Goal: Contribute content

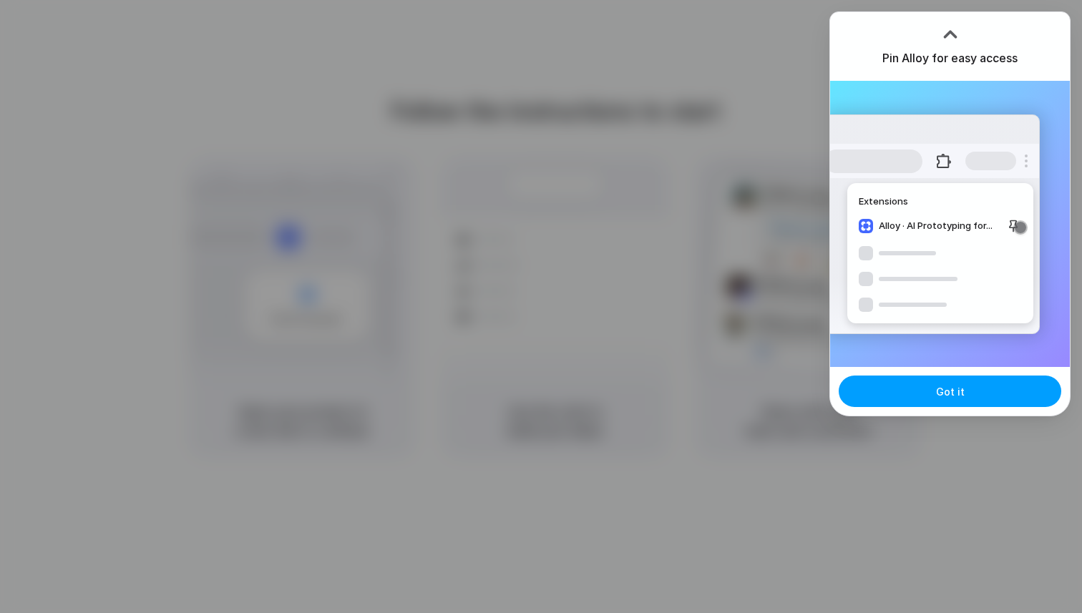
click at [925, 393] on button "Got it" at bounding box center [950, 391] width 223 height 31
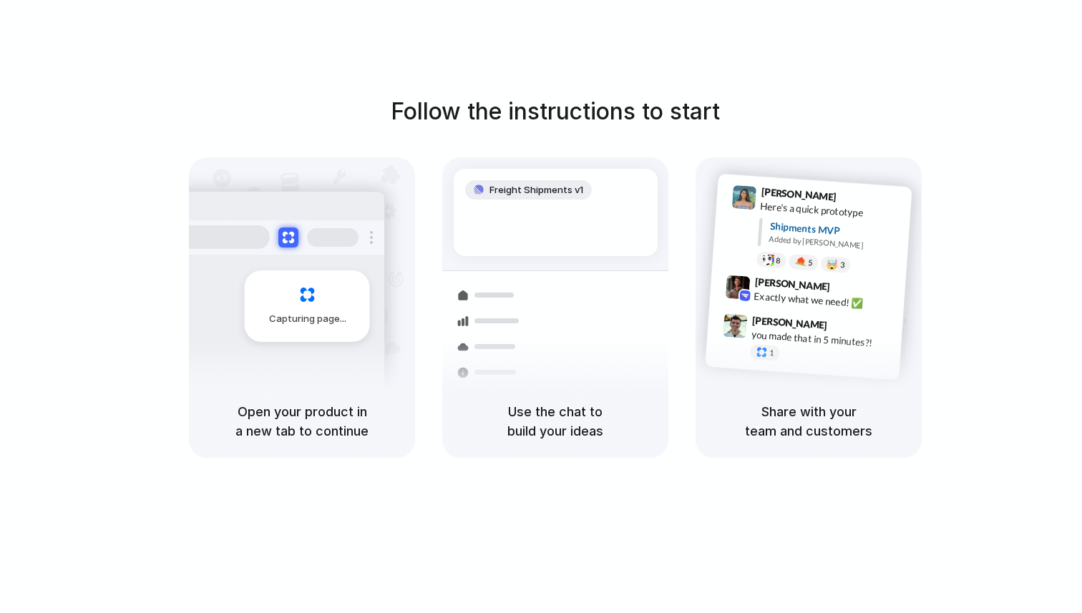
click at [1004, 300] on div "Follow the instructions to start Capturing page Open your product in a new tab …" at bounding box center [555, 276] width 1082 height 364
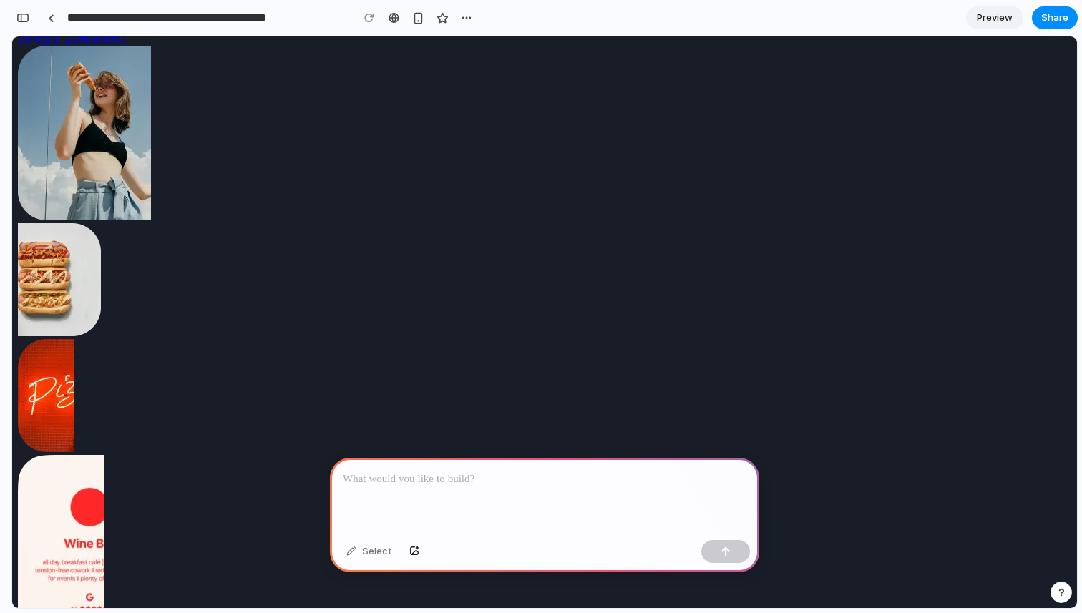
scroll to position [43, 0]
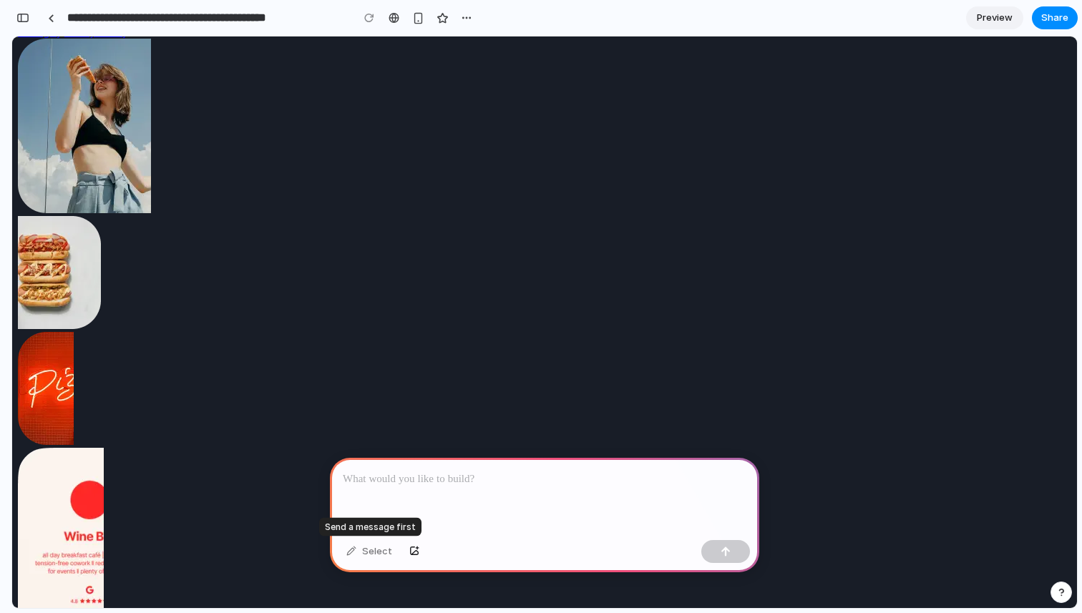
click at [372, 552] on div "Select" at bounding box center [369, 551] width 60 height 23
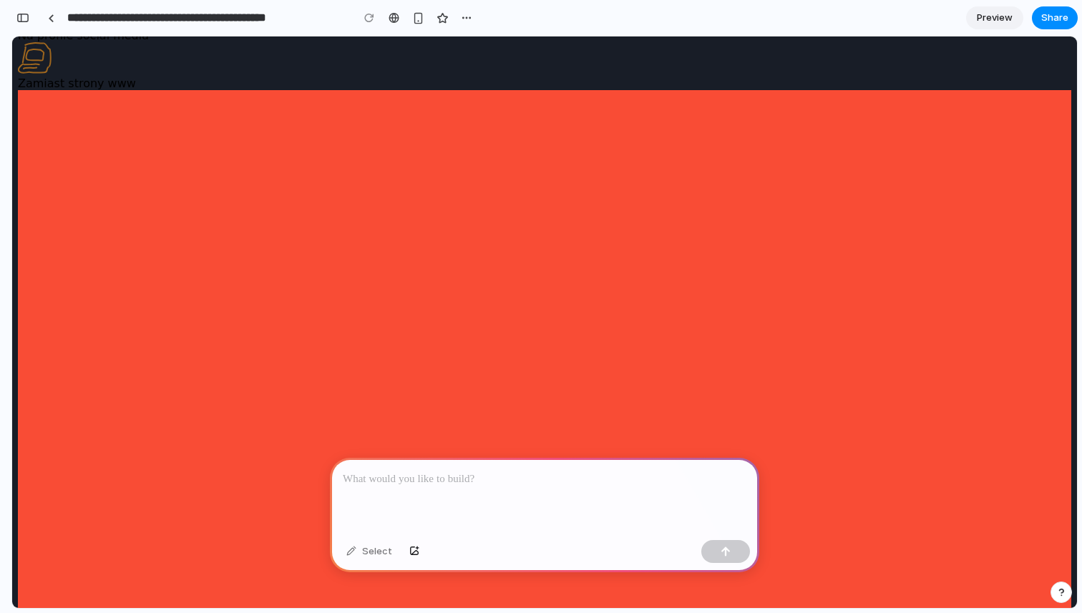
scroll to position [3936, 0]
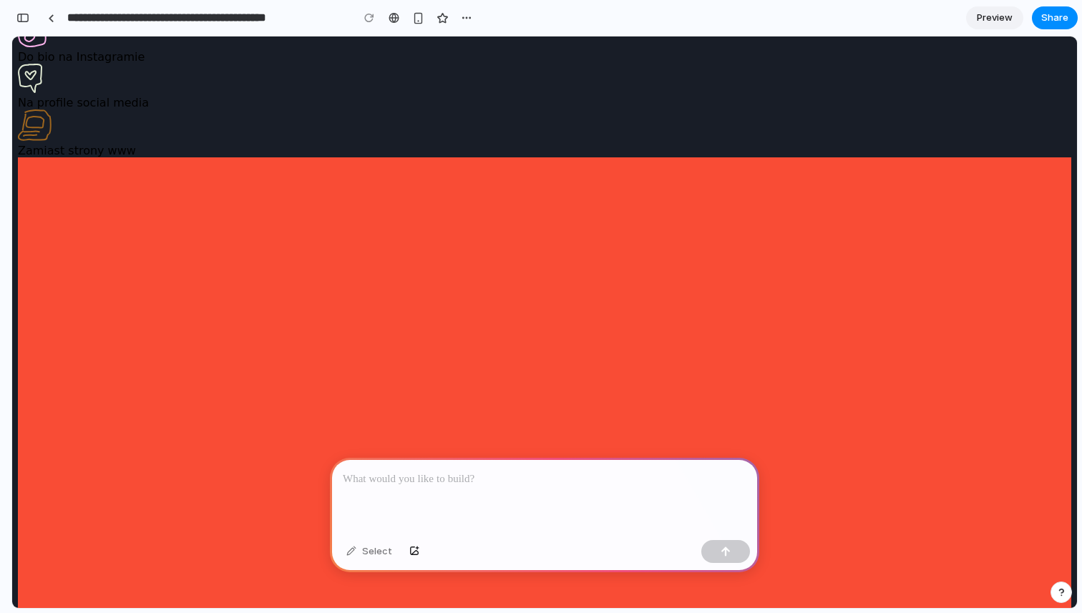
click at [422, 481] on p at bounding box center [545, 479] width 404 height 17
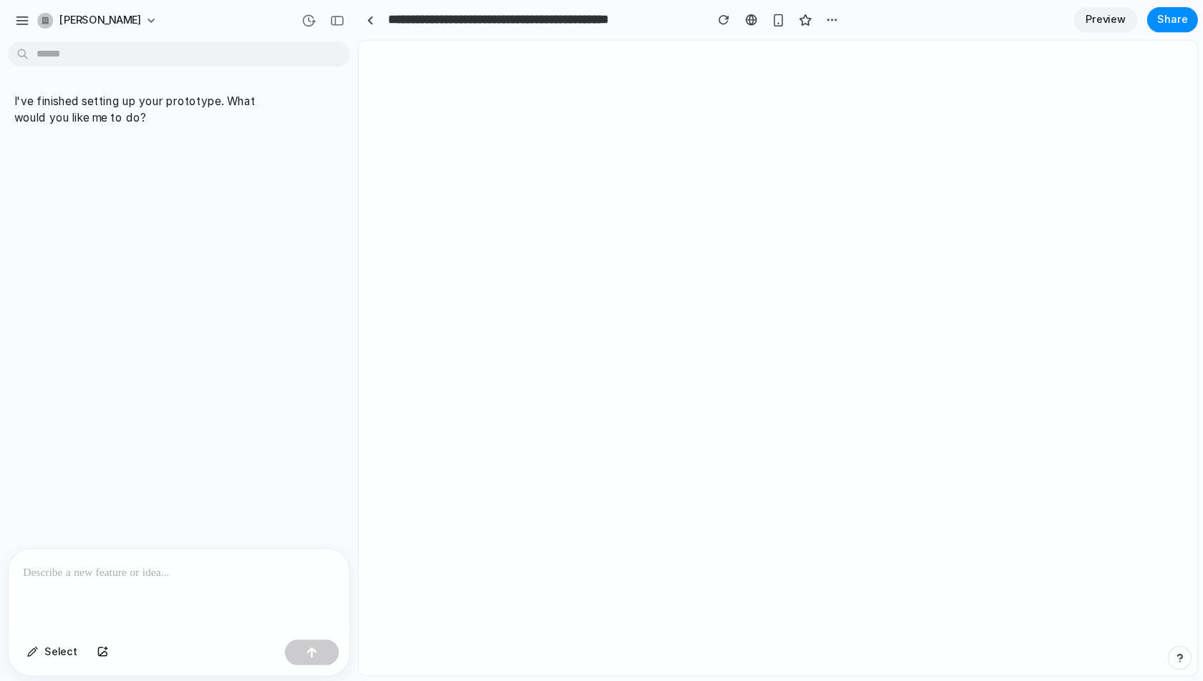
scroll to position [0, 0]
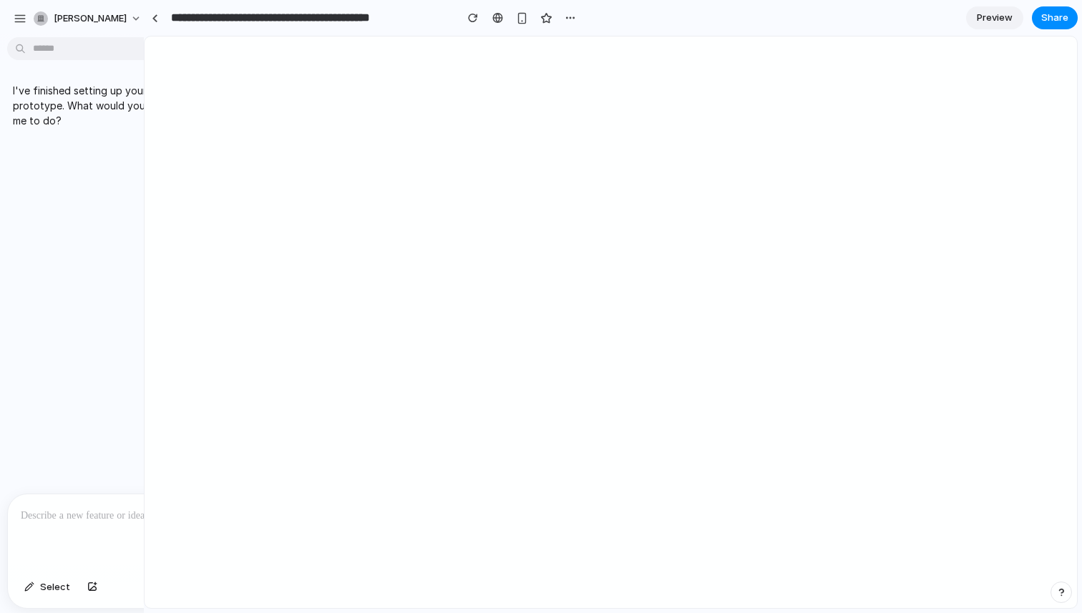
drag, startPoint x: 321, startPoint y: 353, endPoint x: 144, endPoint y: 354, distance: 176.8
click at [215, 415] on main "Chat Preview" at bounding box center [646, 322] width 863 height 573
drag, startPoint x: 213, startPoint y: 420, endPoint x: 140, endPoint y: 420, distance: 73.7
drag, startPoint x: 214, startPoint y: 420, endPoint x: 145, endPoint y: 420, distance: 68.7
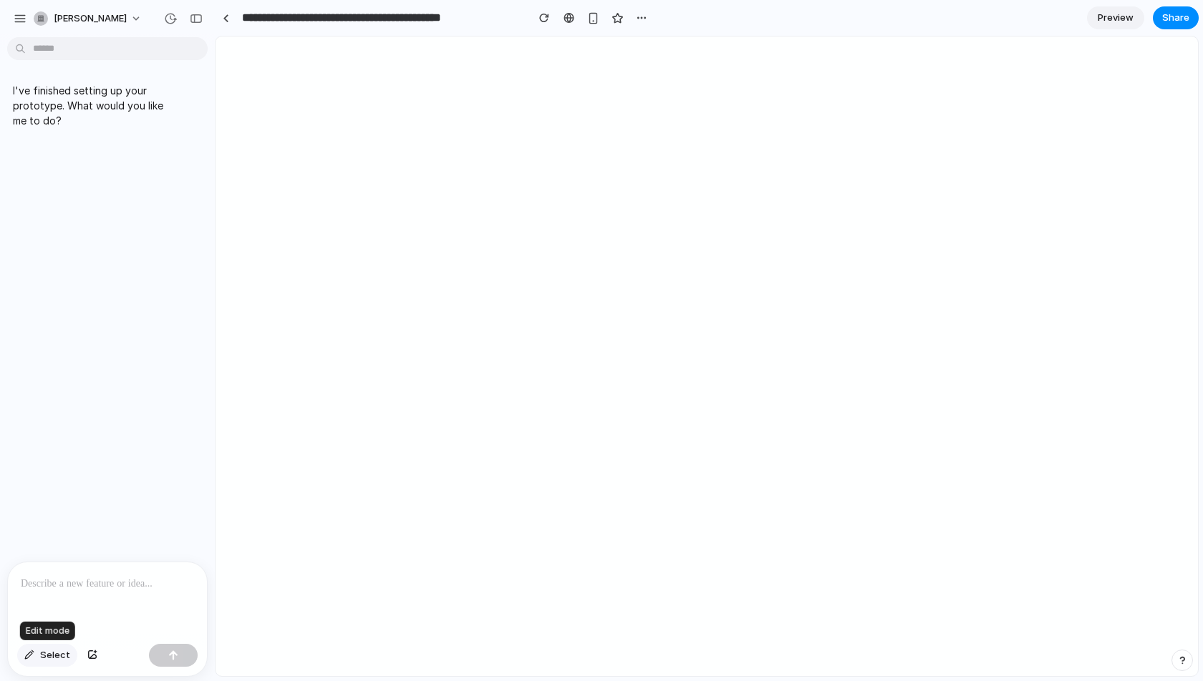
click at [41, 613] on span "Select" at bounding box center [55, 656] width 30 height 14
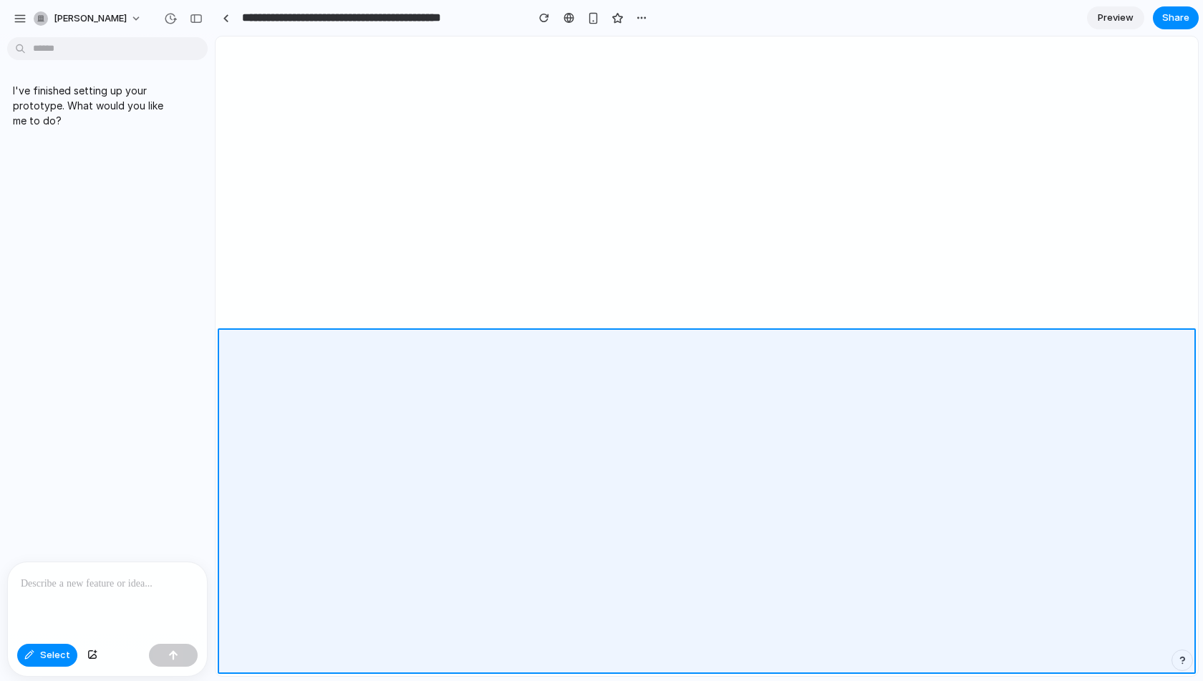
click at [734, 333] on div at bounding box center [706, 357] width 982 height 640
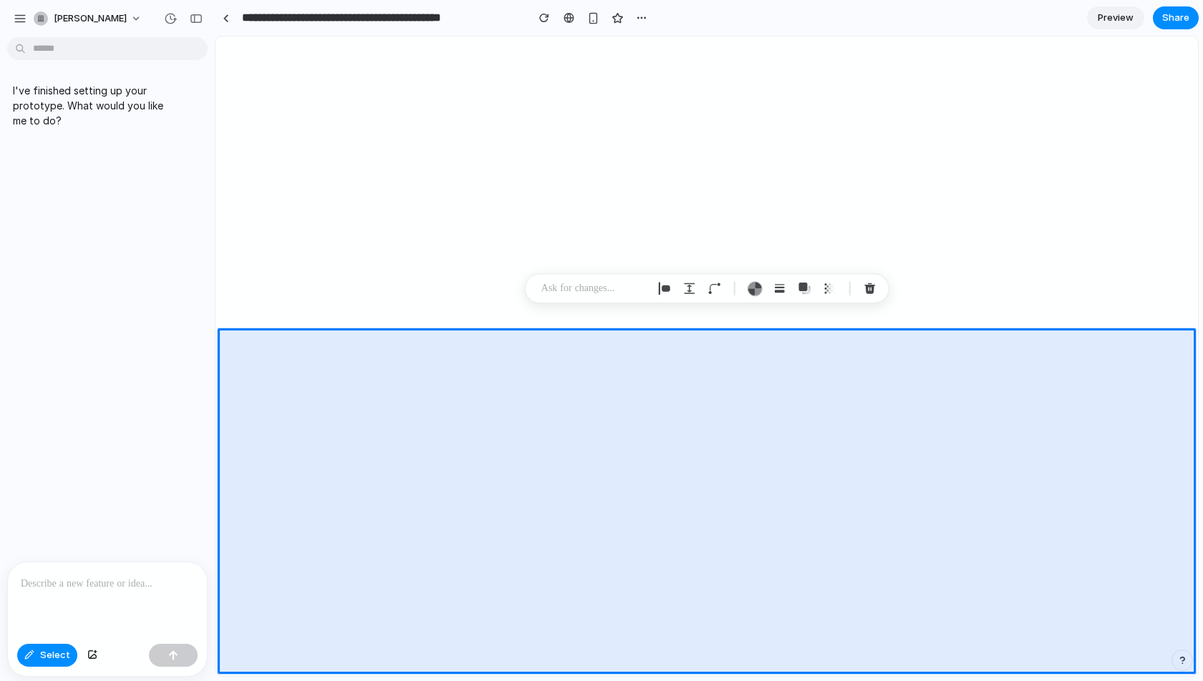
click at [121, 584] on p at bounding box center [107, 584] width 173 height 17
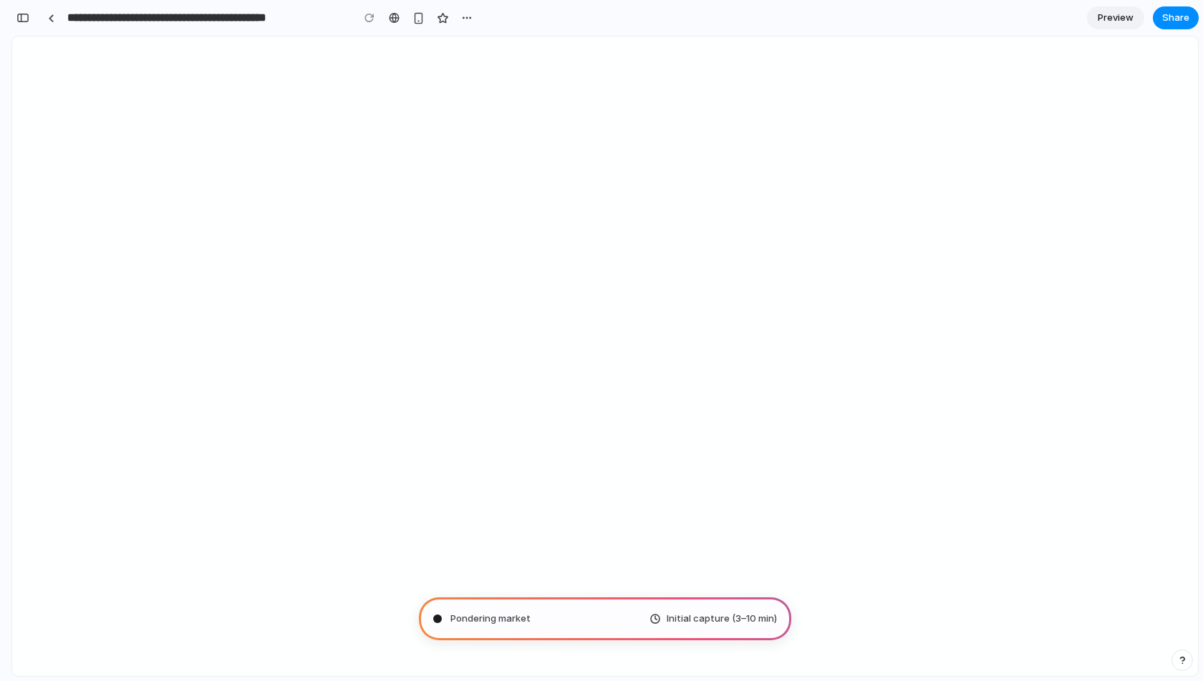
type input "**********"
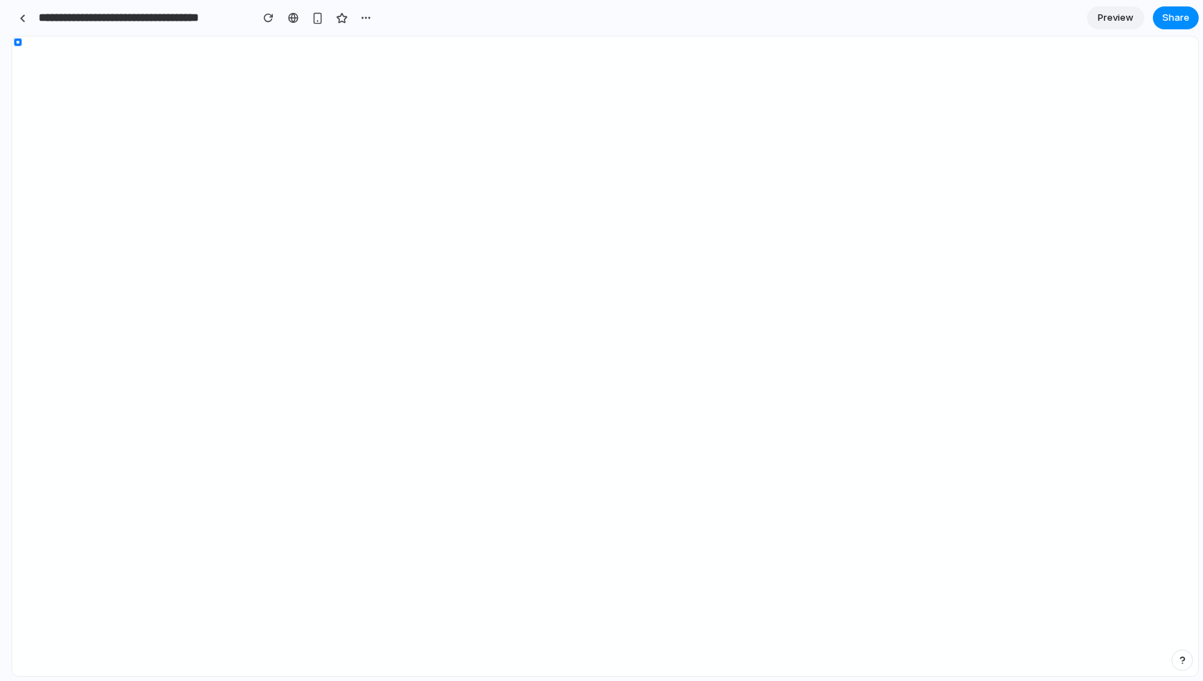
scroll to position [49, 0]
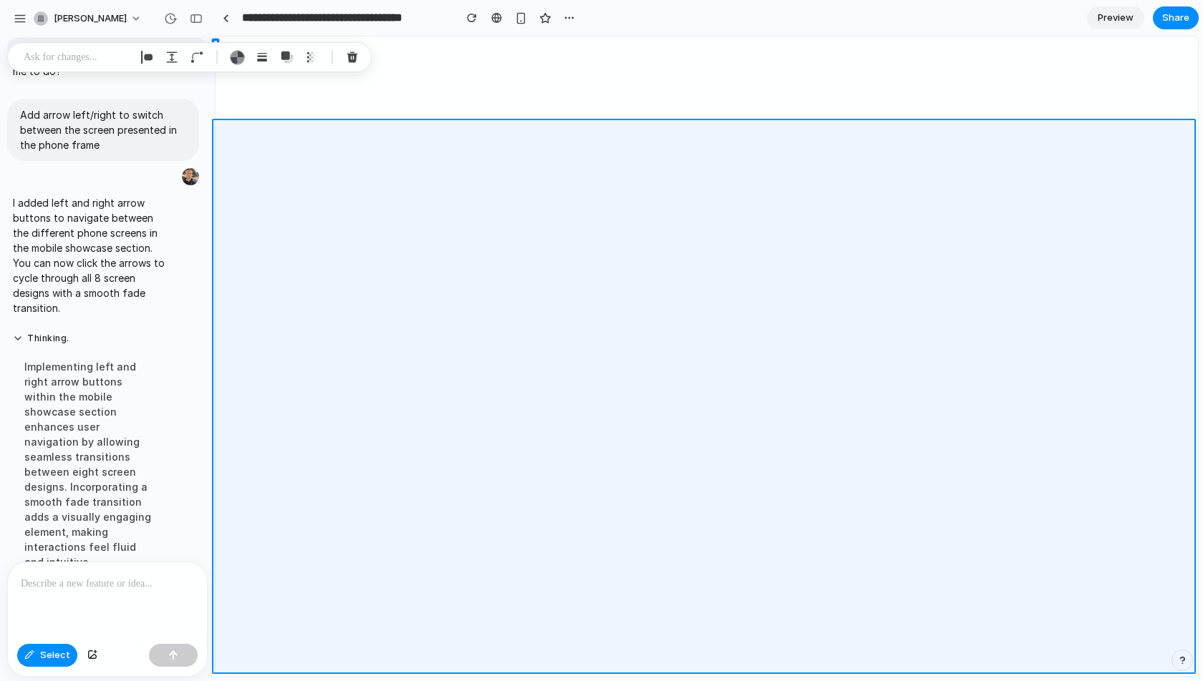
click at [47, 613] on div at bounding box center [604, 357] width 1185 height 640
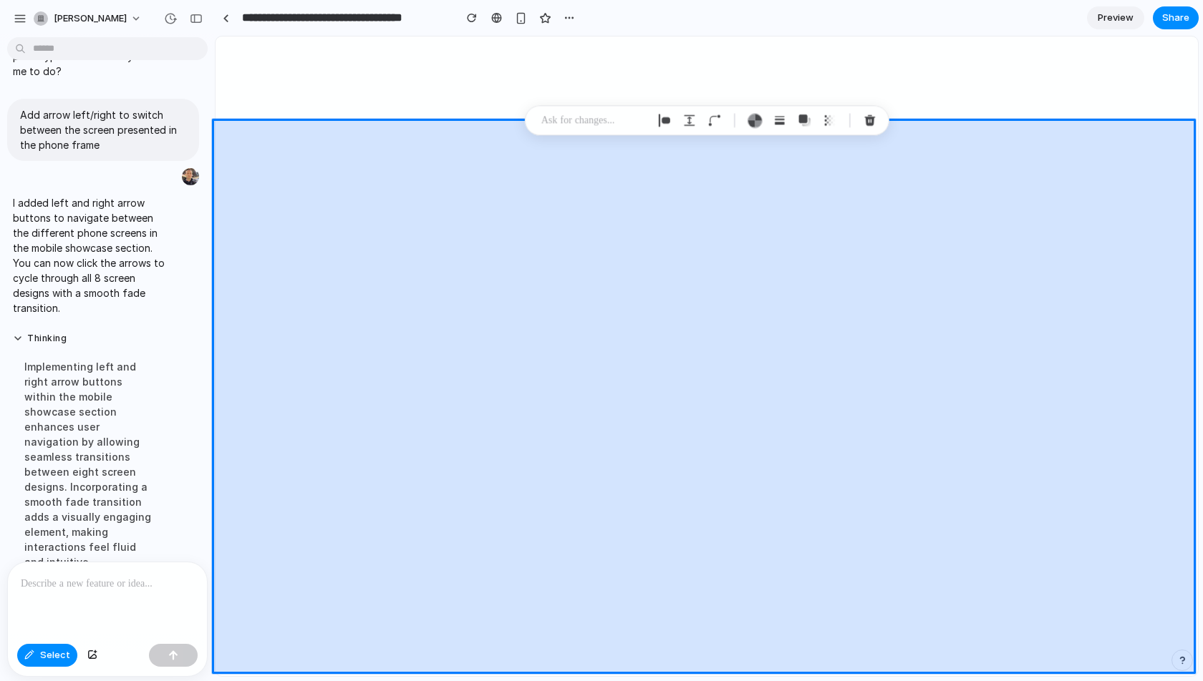
click at [47, 613] on div at bounding box center [604, 357] width 1185 height 640
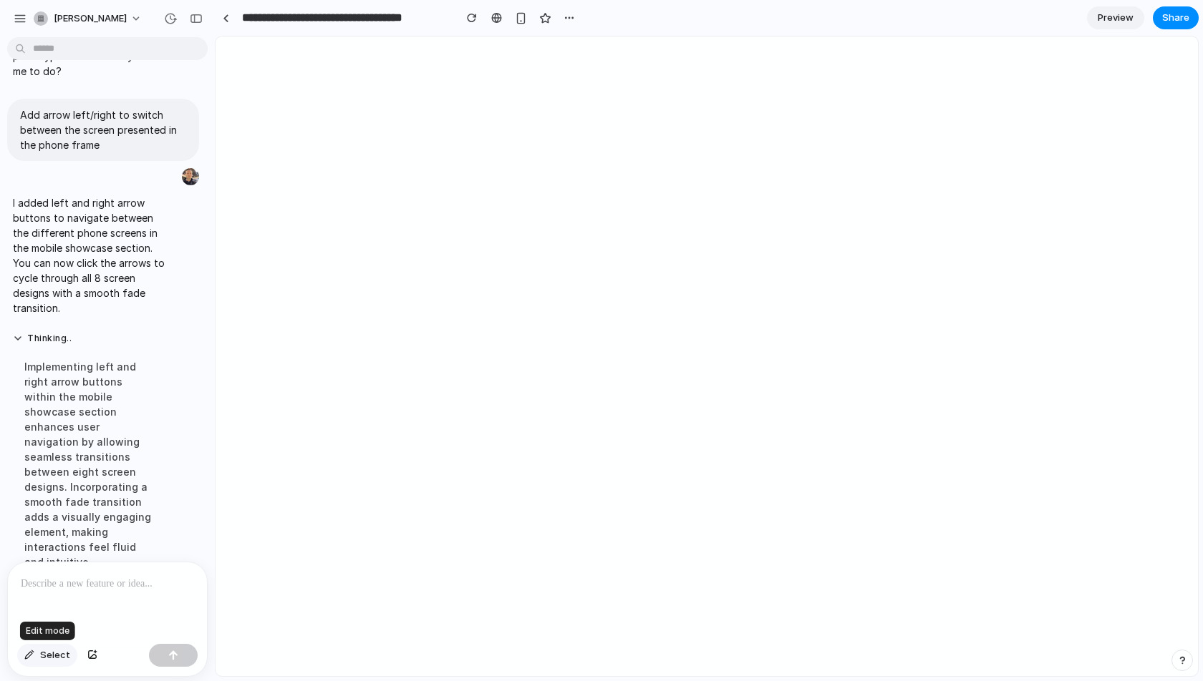
click at [51, 613] on span "Select" at bounding box center [55, 656] width 30 height 14
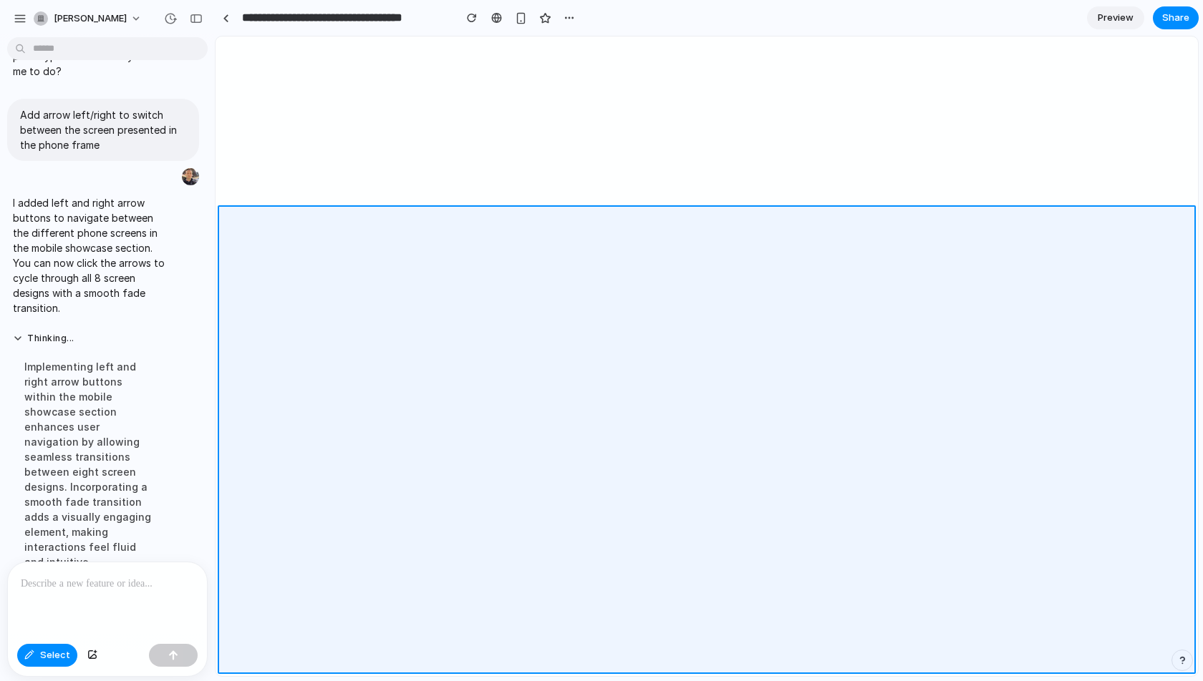
click at [240, 412] on div at bounding box center [706, 357] width 982 height 640
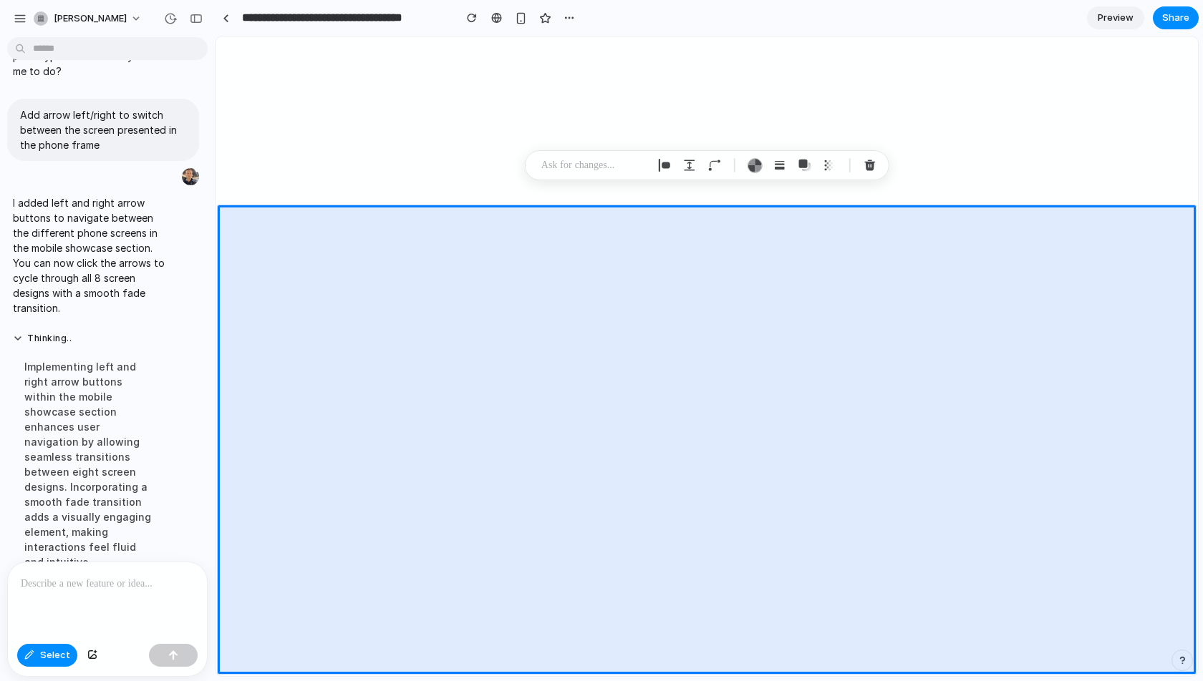
click at [103, 585] on p at bounding box center [107, 584] width 173 height 17
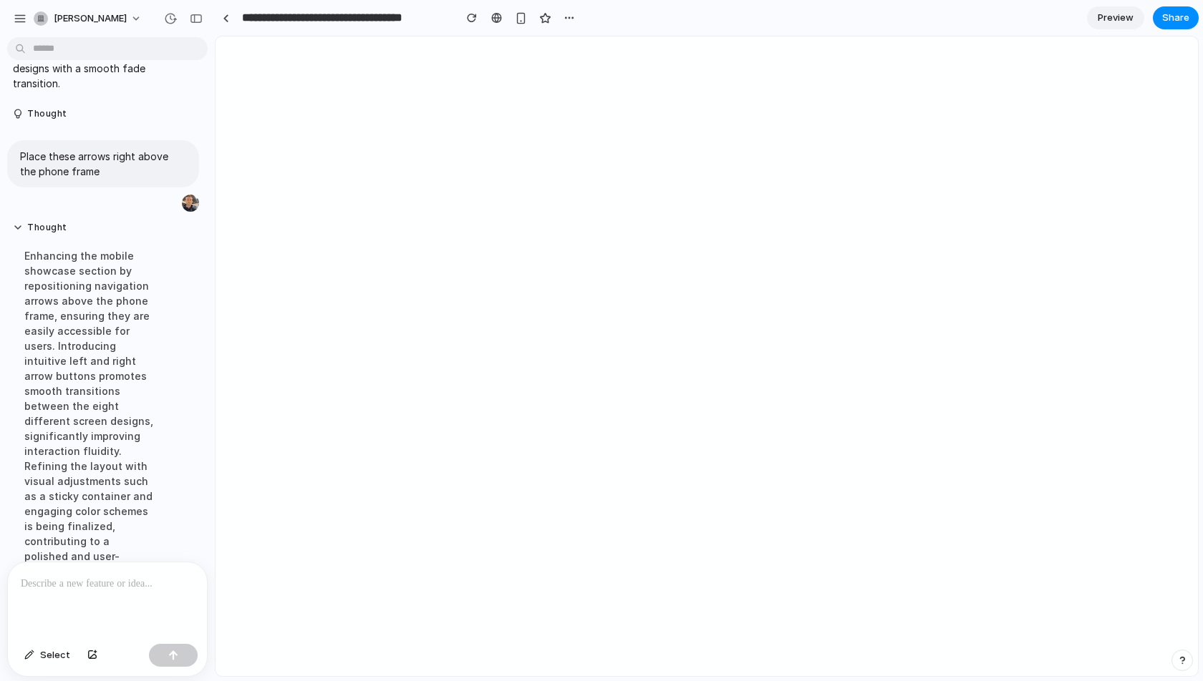
scroll to position [0, 0]
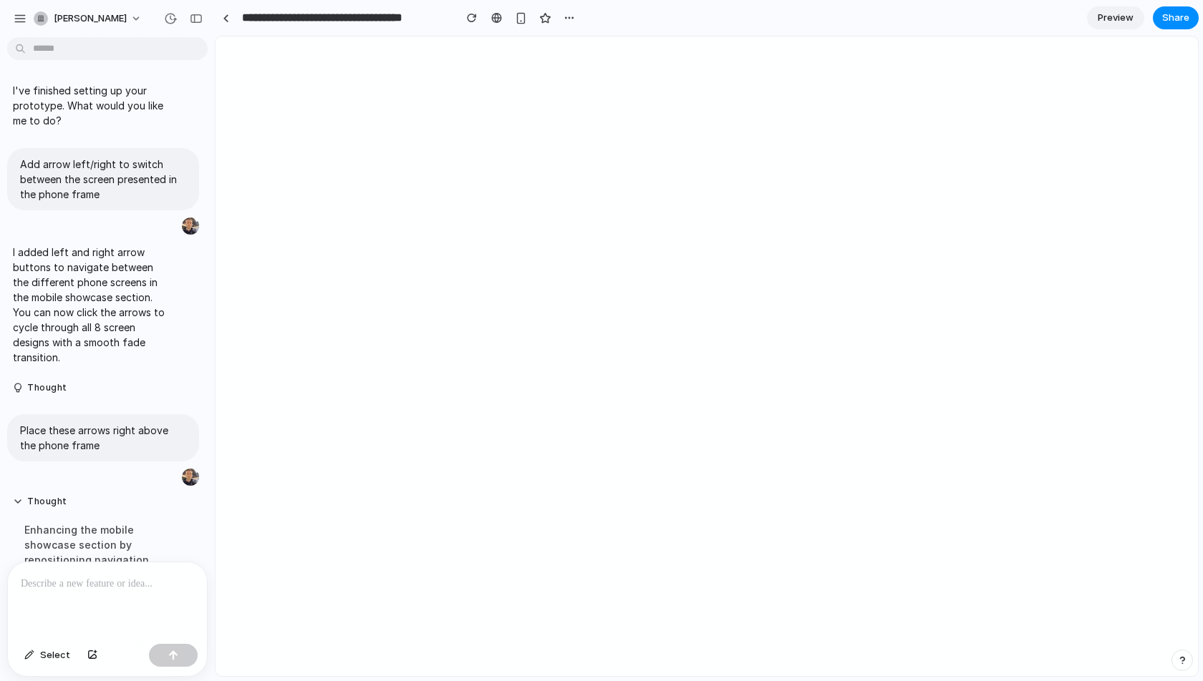
click at [75, 598] on div at bounding box center [107, 601] width 199 height 76
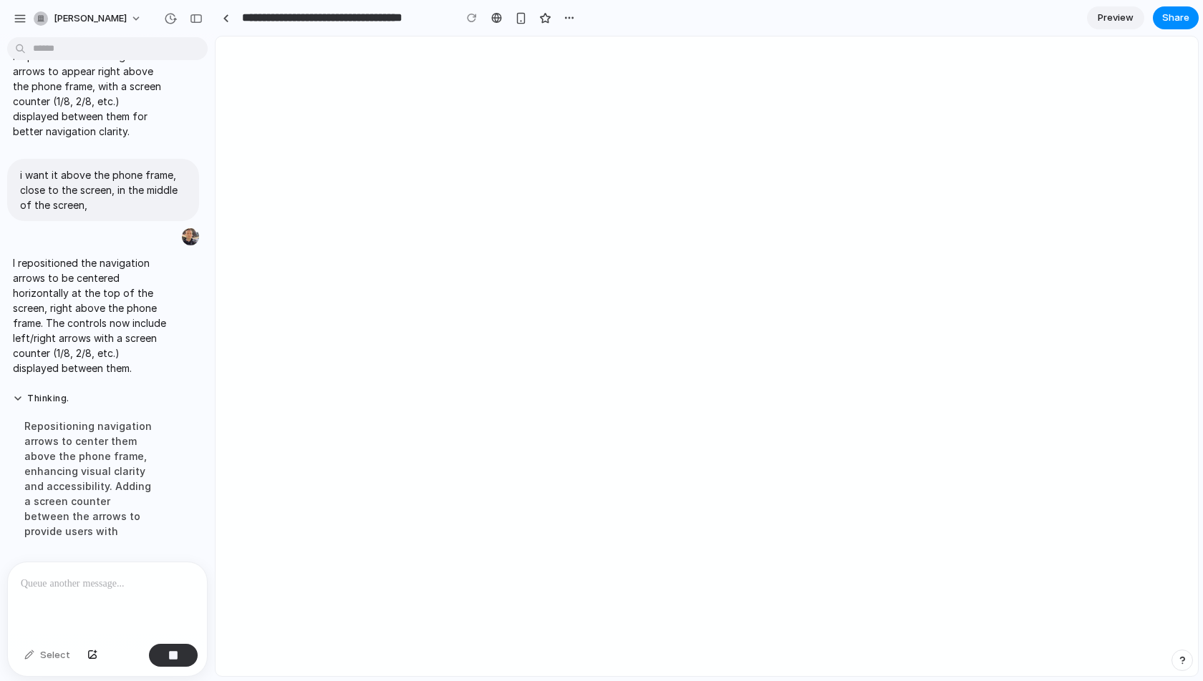
scroll to position [521, 0]
